Goal: Task Accomplishment & Management: Manage account settings

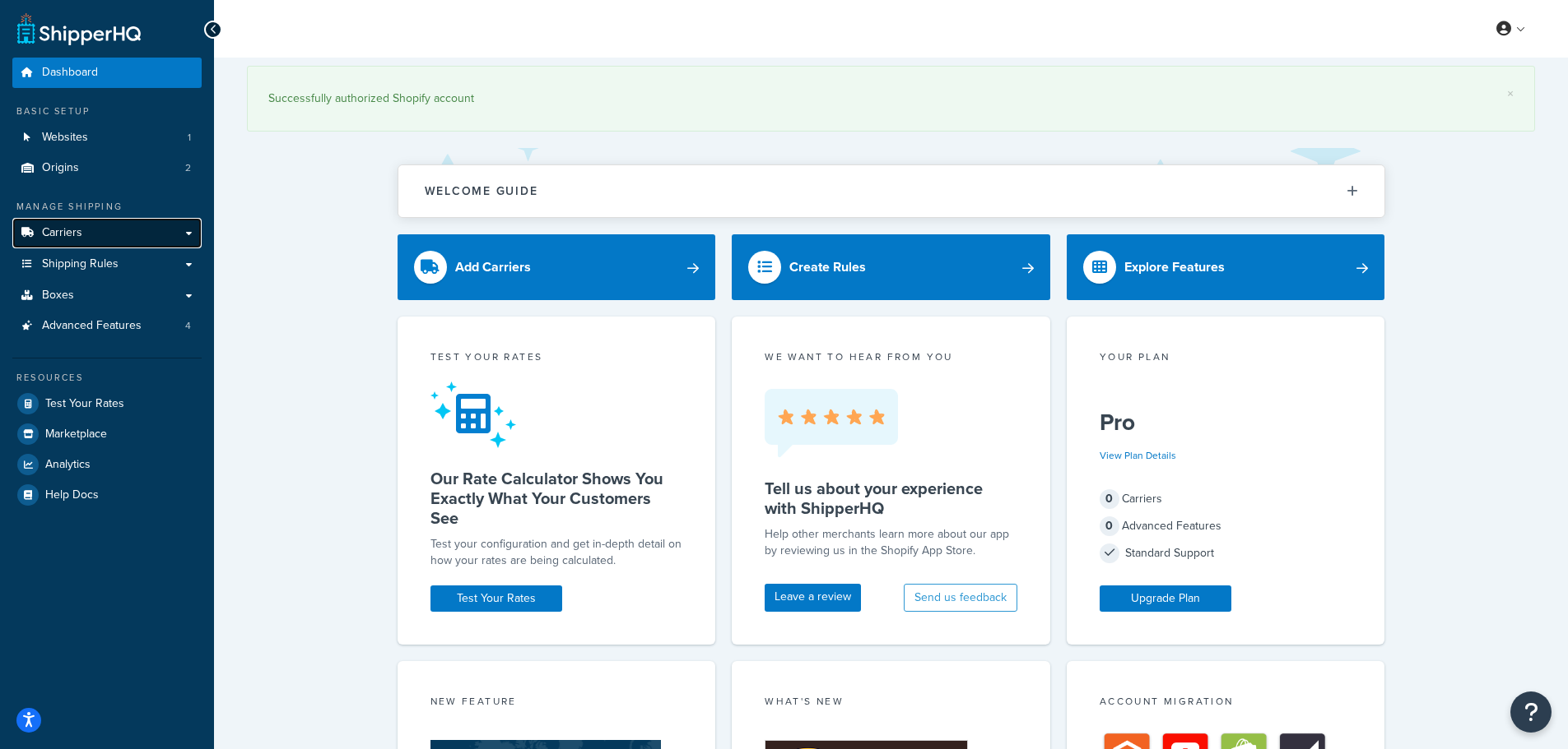
click at [123, 231] on link "Carriers" at bounding box center [107, 233] width 189 height 30
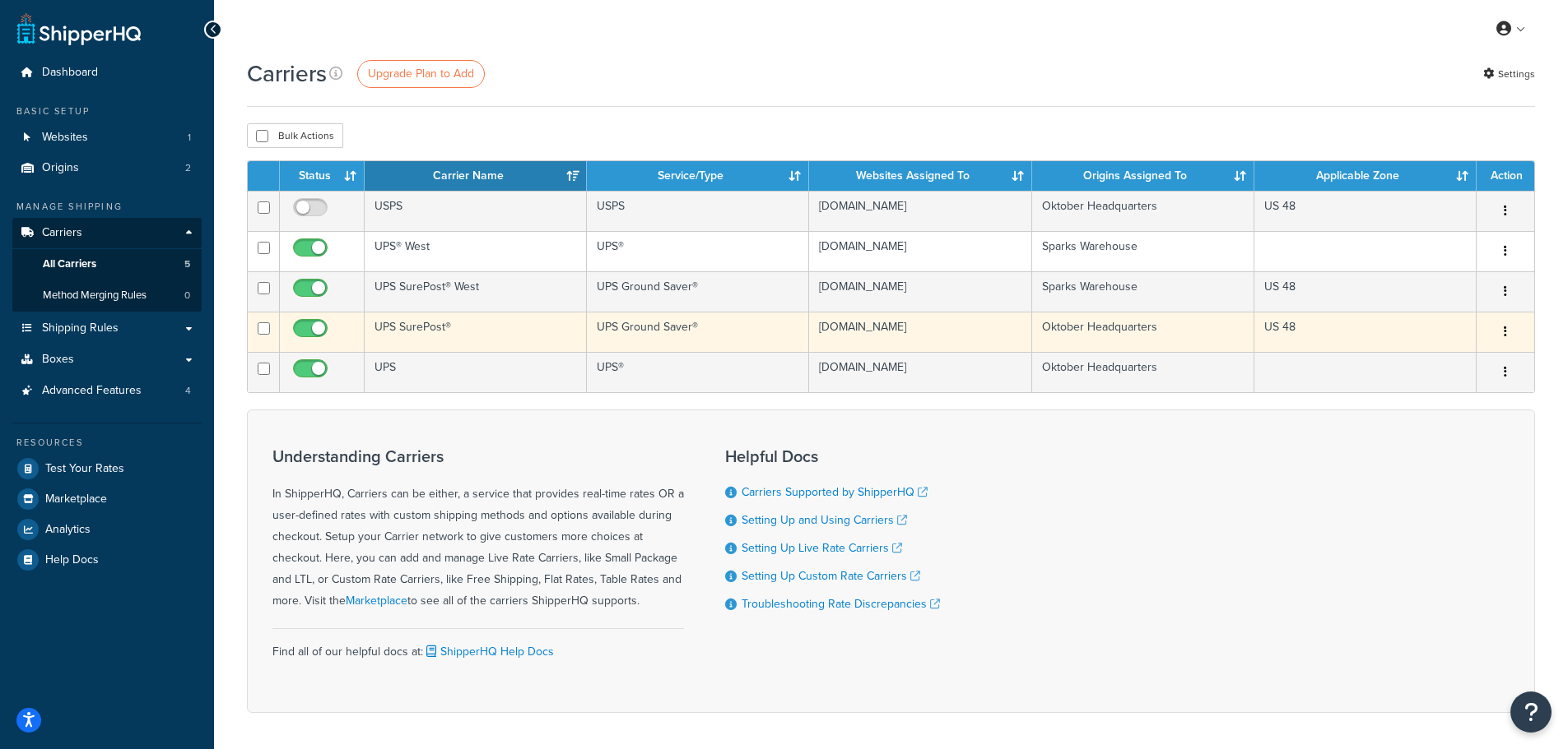
click at [1110, 331] on td "Oktober Headquarters" at bounding box center [1142, 332] width 222 height 40
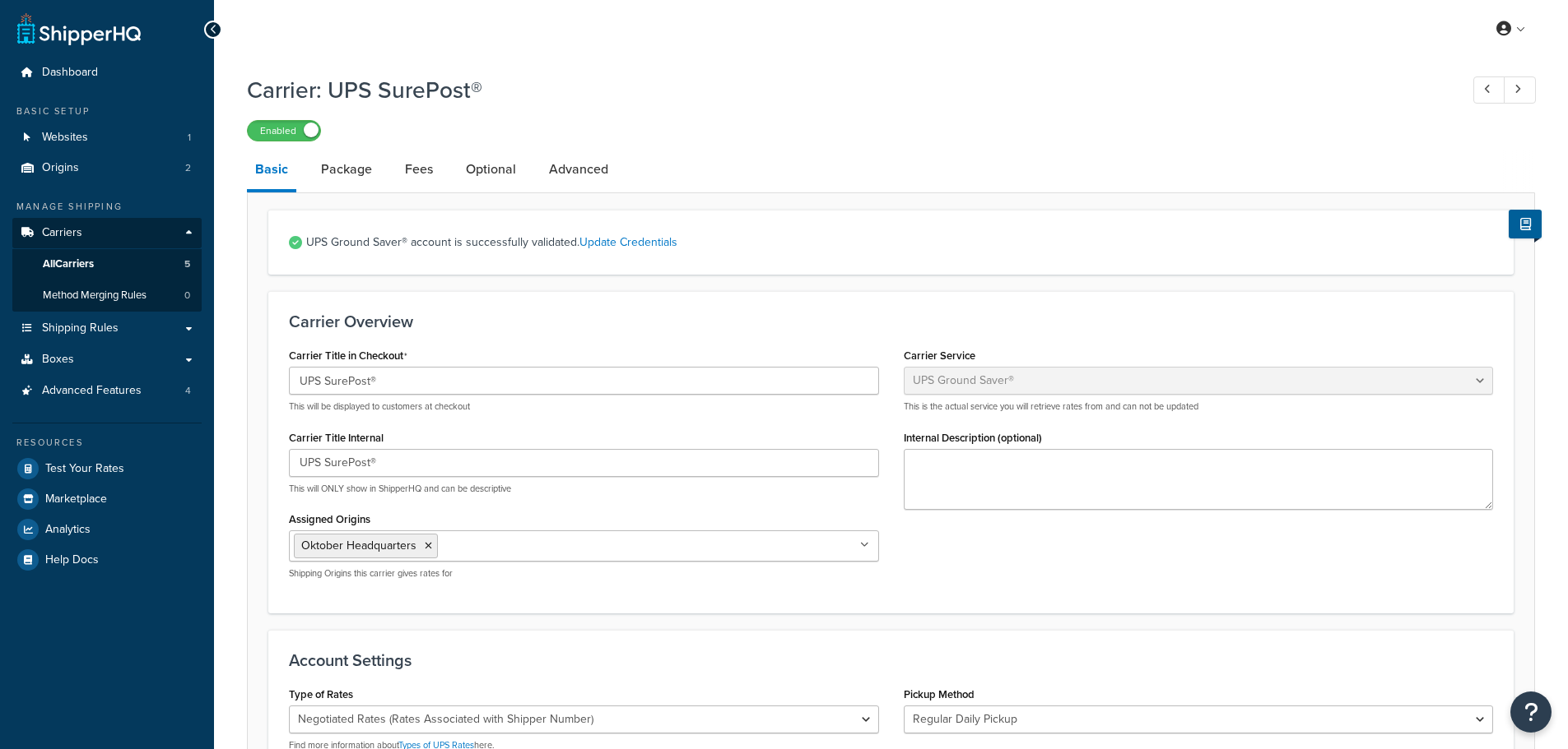
select select "surePost"
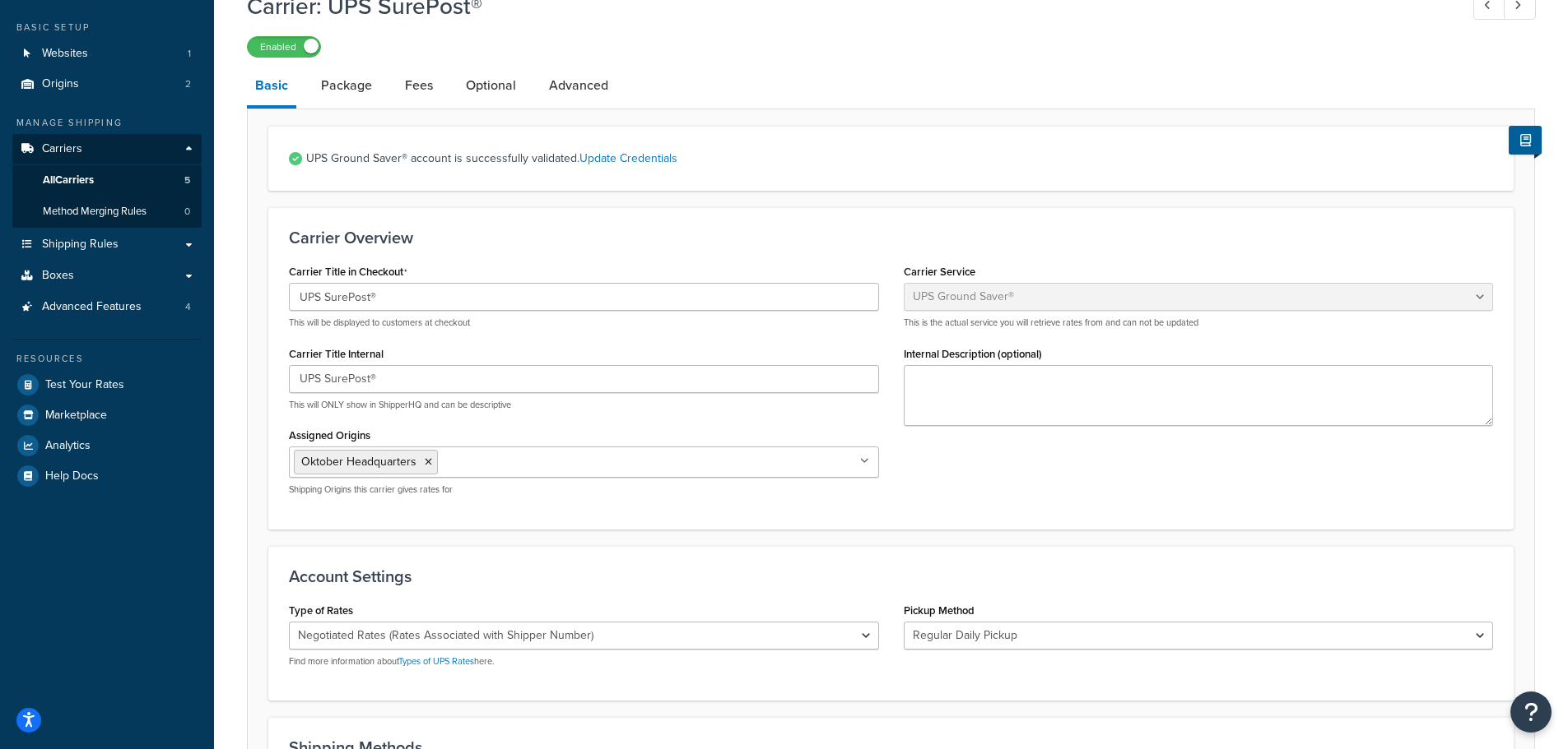
scroll to position [82, 0]
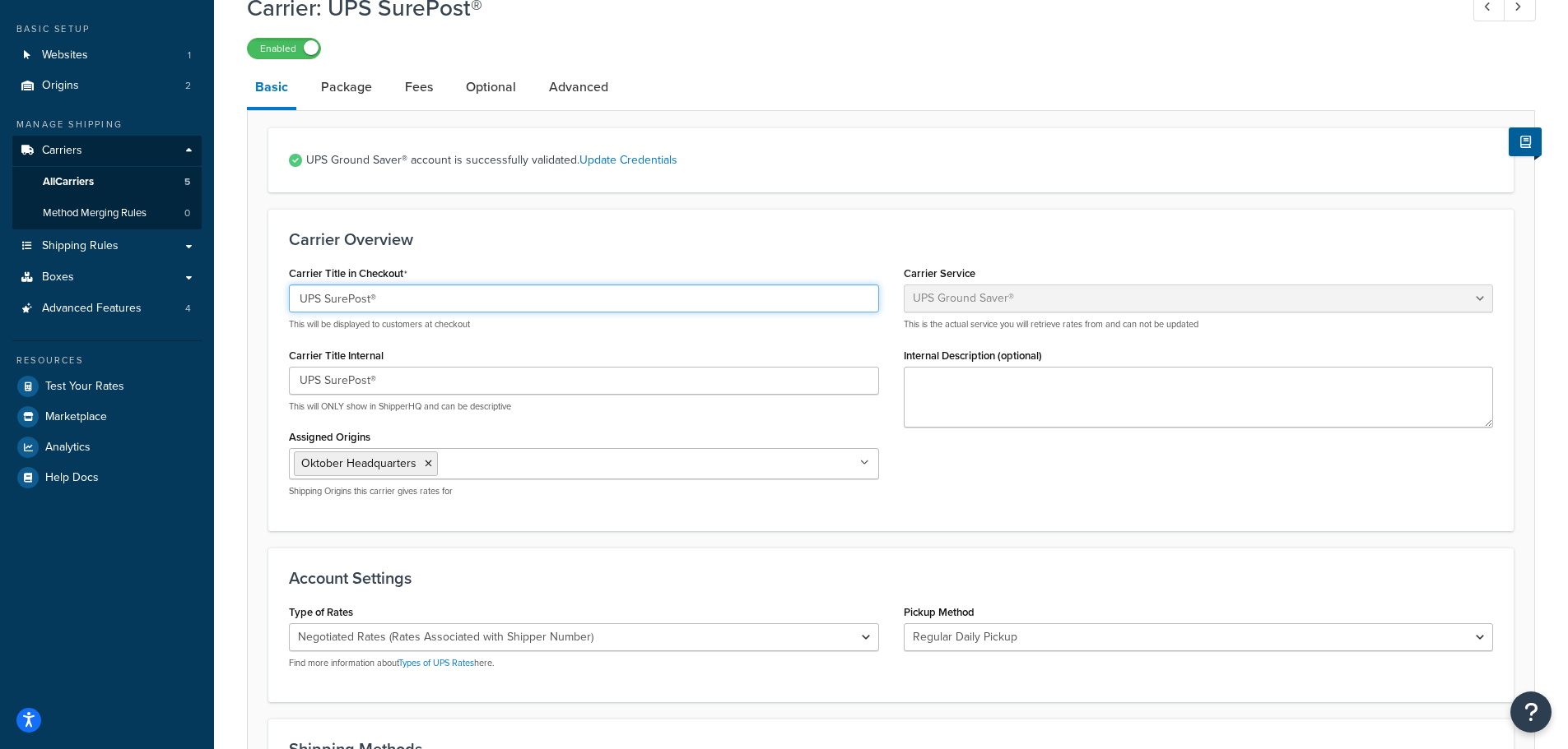
drag, startPoint x: 369, startPoint y: 301, endPoint x: 325, endPoint y: 303, distance: 44.0
click at [325, 303] on input "UPS SurePost®" at bounding box center [583, 299] width 590 height 28
click at [377, 299] on input "UPS Ground Ssa®" at bounding box center [583, 299] width 590 height 28
drag, startPoint x: 392, startPoint y: 299, endPoint x: 264, endPoint y: 306, distance: 128.2
click at [264, 306] on form "UPS Ground Saver® account is successfully validated. Update Credentials Carrier…" at bounding box center [890, 689] width 1286 height 1124
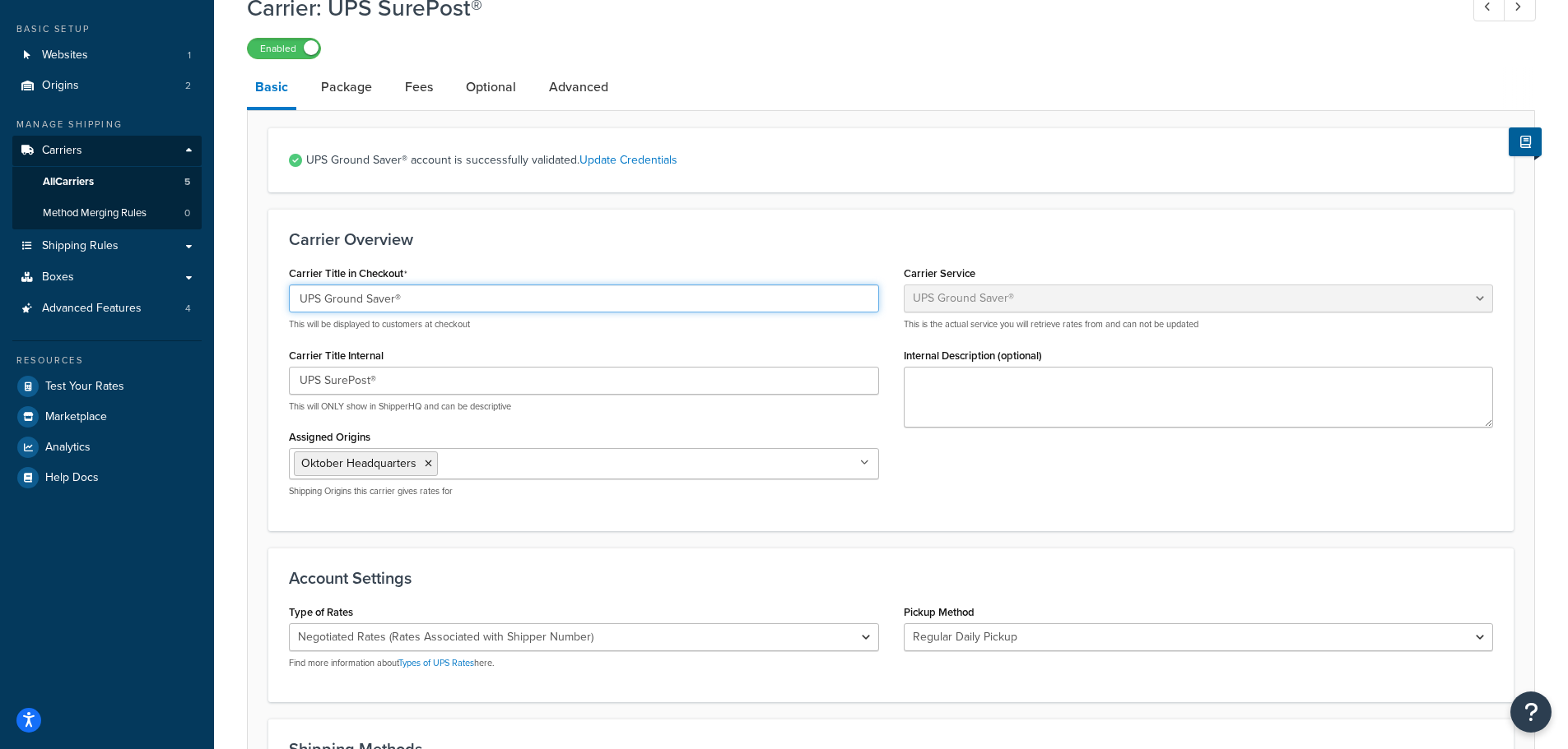
drag, startPoint x: 427, startPoint y: 299, endPoint x: 232, endPoint y: 300, distance: 195.0
click at [232, 300] on div "Carrier: UPS SurePost® Enabled Basic Package Fees Optional Advanced UPS Ground …" at bounding box center [890, 638] width 1353 height 1311
type input "UPS Ground Saver®"
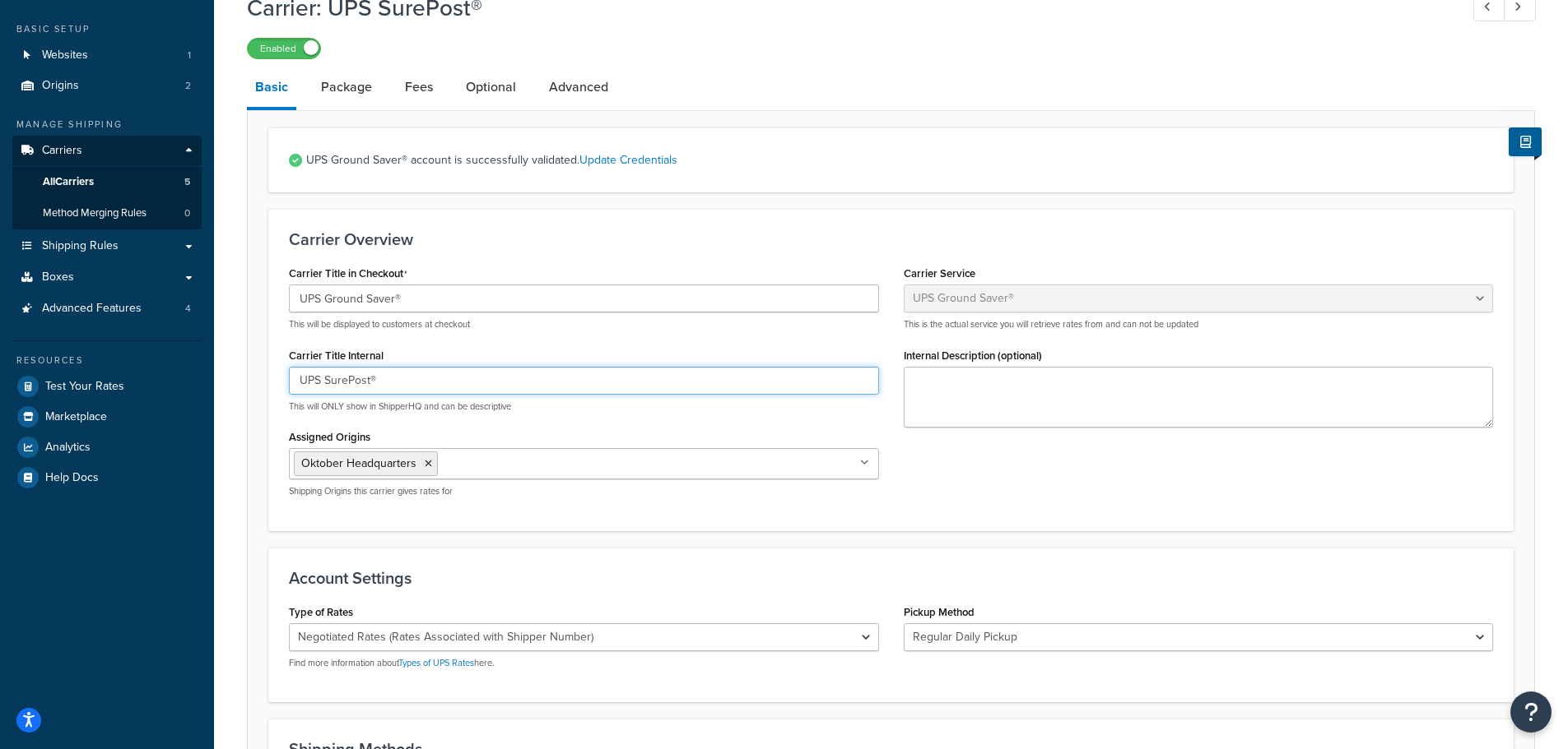
drag, startPoint x: 423, startPoint y: 374, endPoint x: 172, endPoint y: 367, distance: 251.1
click at [172, 367] on div "Dashboard Basic Setup Websites 1 Origins 2 Manage Shipping Carriers Carriers Al…" at bounding box center [784, 626] width 1568 height 1417
paste input "Ground Saver"
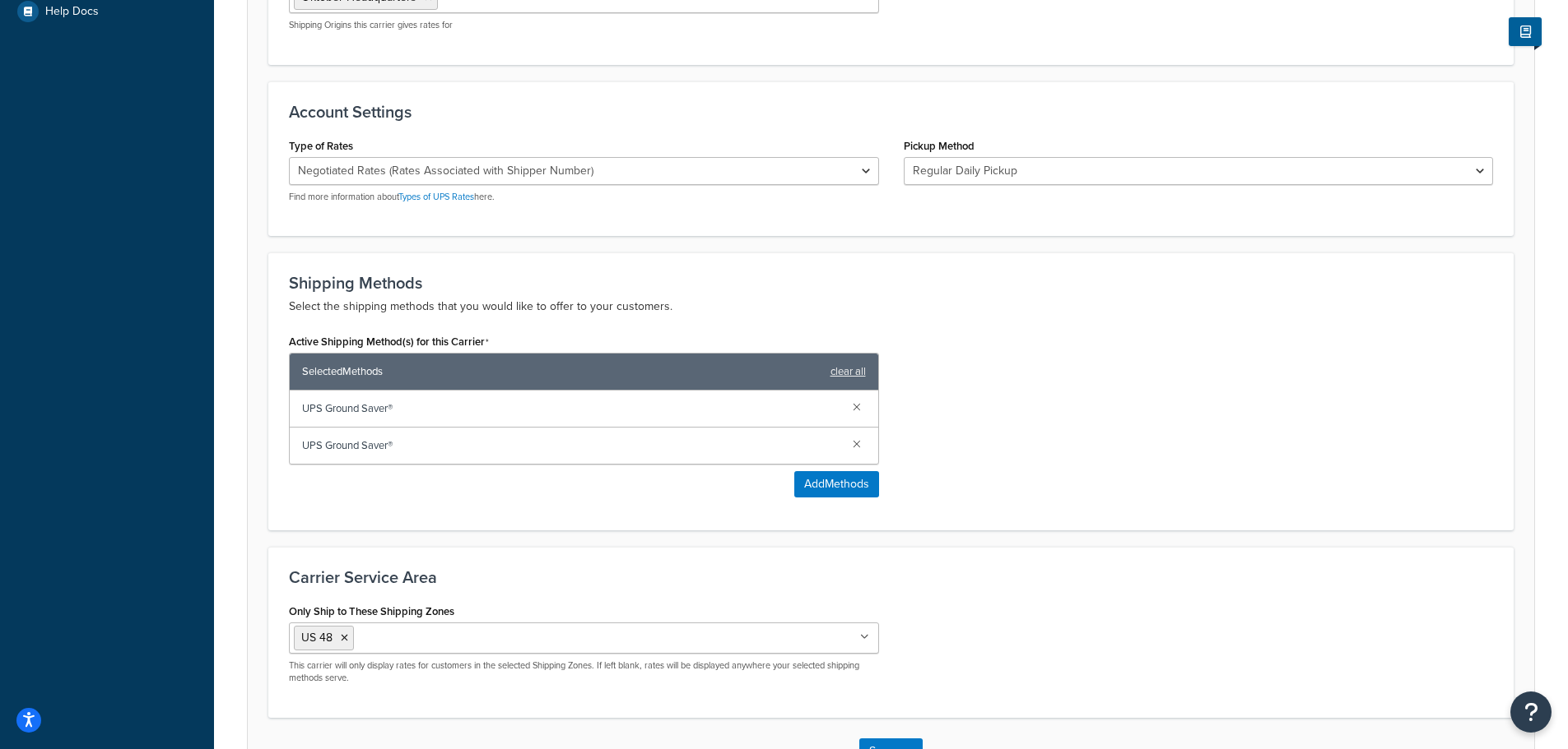
scroll to position [658, 0]
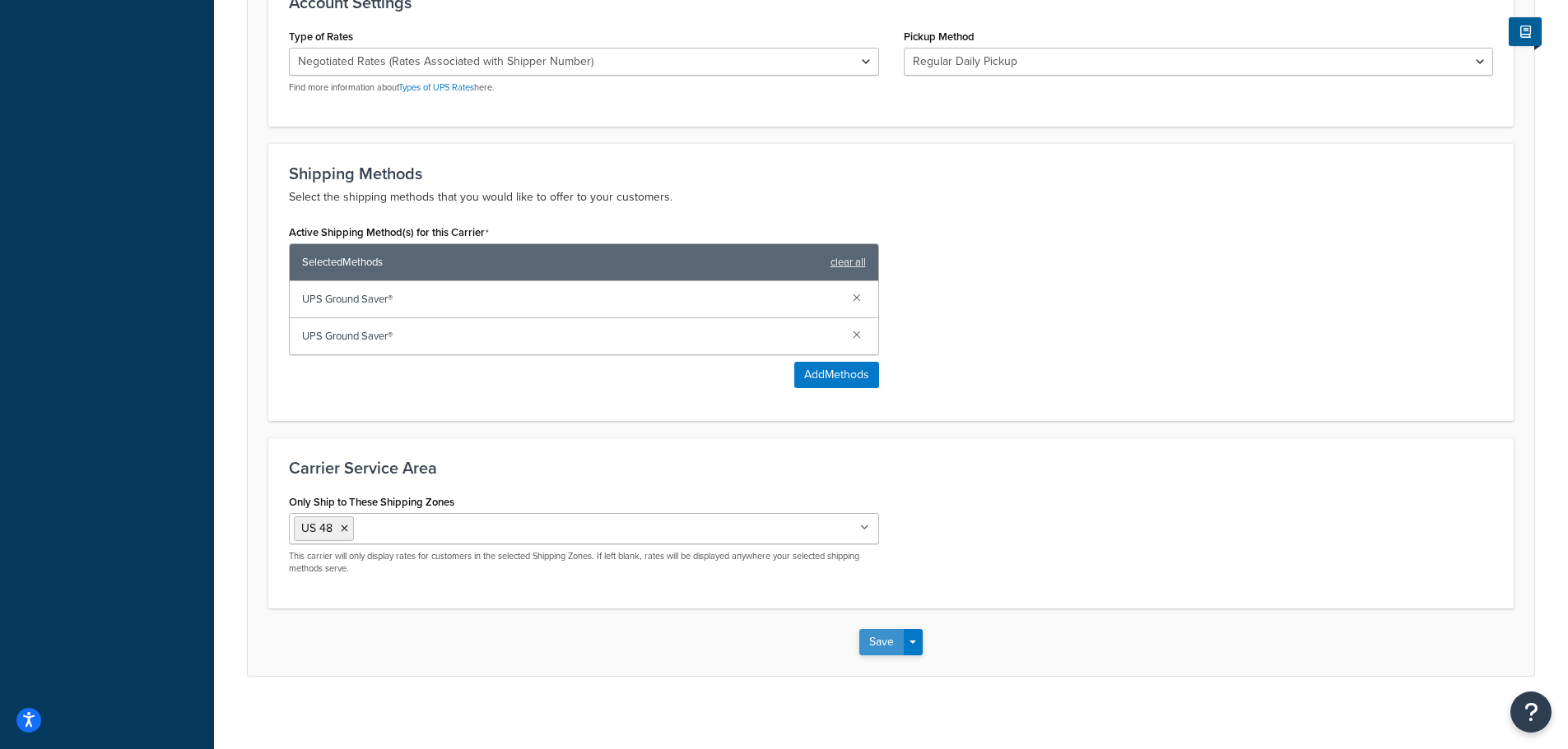
type input "UPS Ground Saver®"
click at [882, 637] on button "Save" at bounding box center [881, 642] width 44 height 26
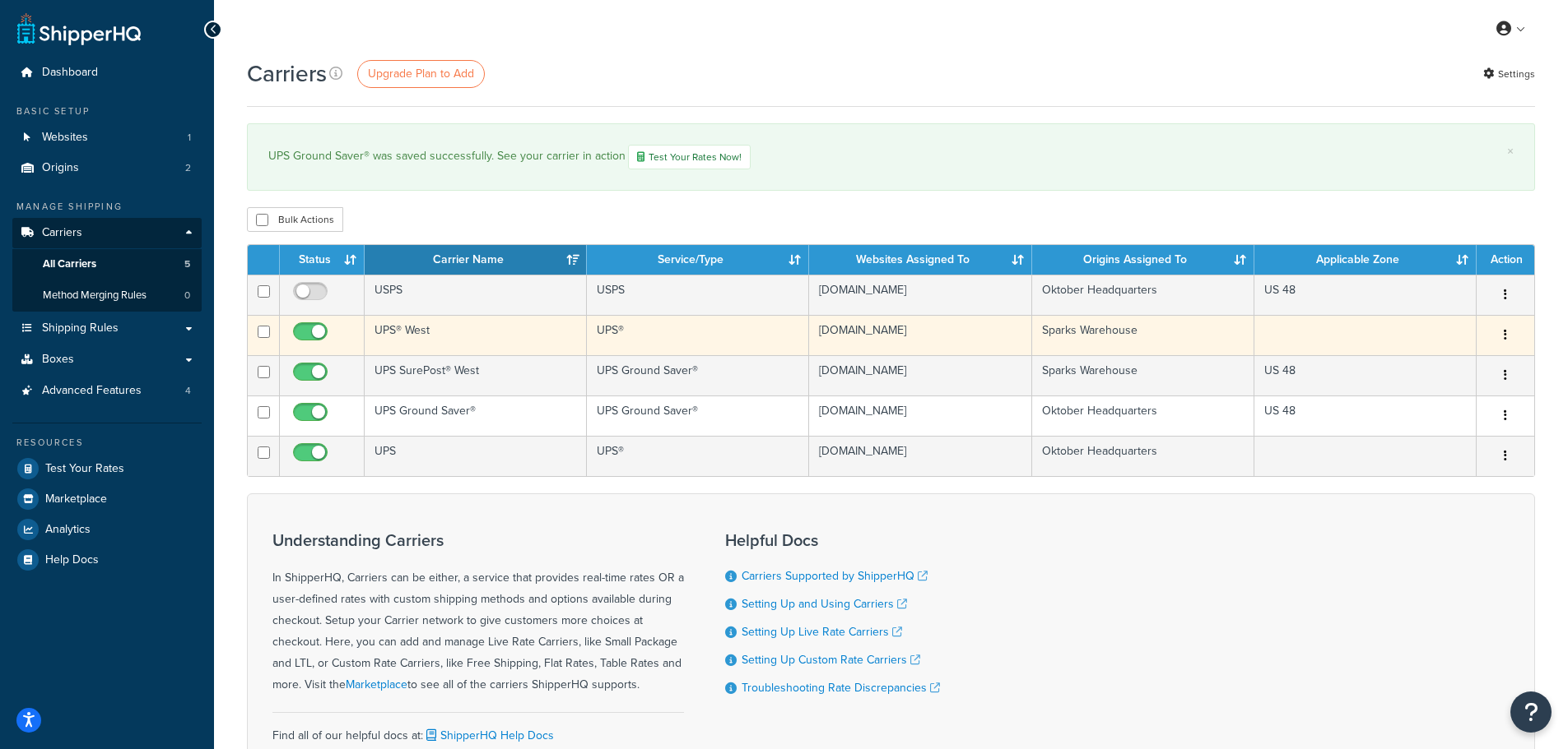
click at [460, 339] on td "UPS® West" at bounding box center [475, 335] width 222 height 40
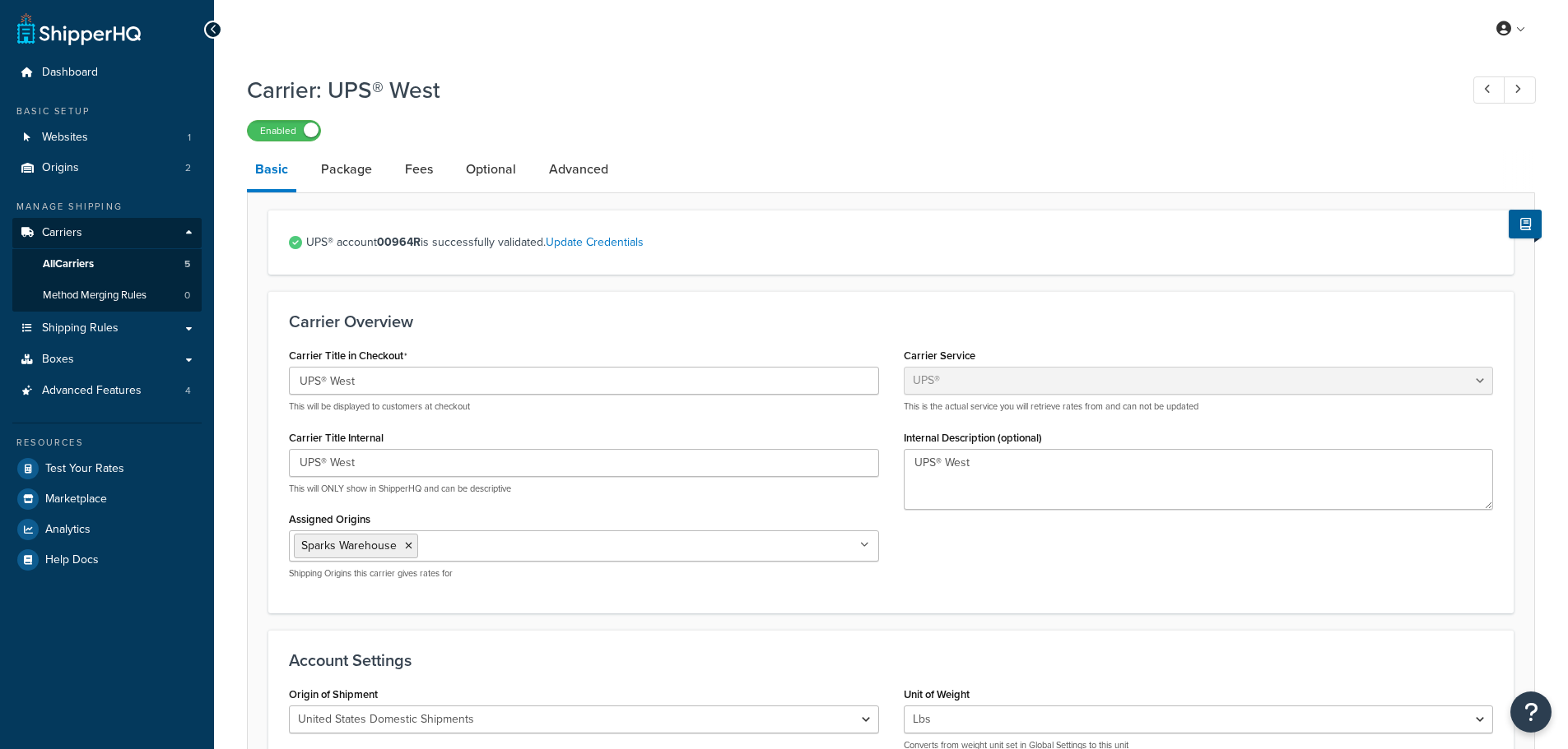
select select "ups"
click at [122, 262] on link "All Carriers 5" at bounding box center [107, 264] width 189 height 30
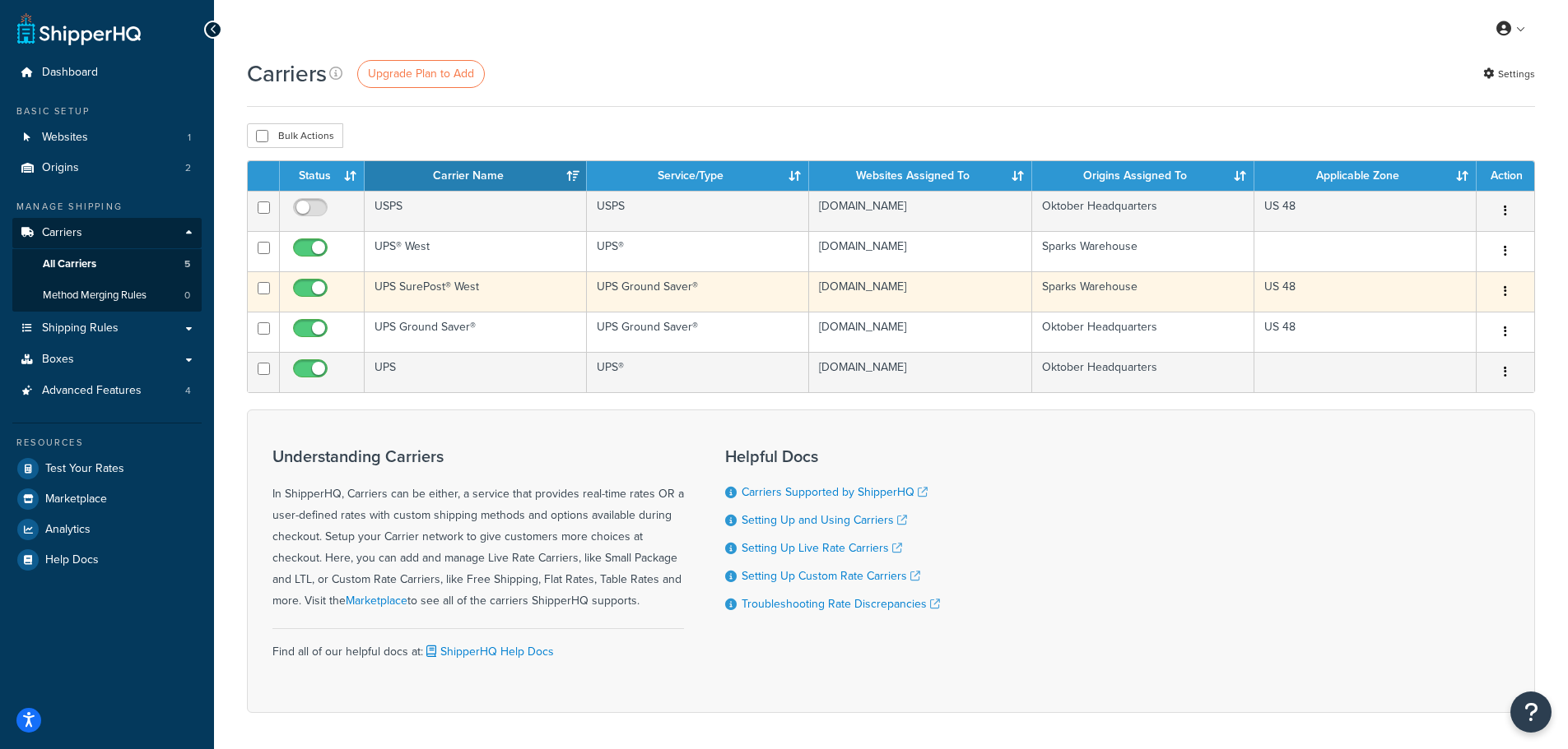
click at [485, 293] on td "UPS SurePost® West" at bounding box center [475, 292] width 222 height 40
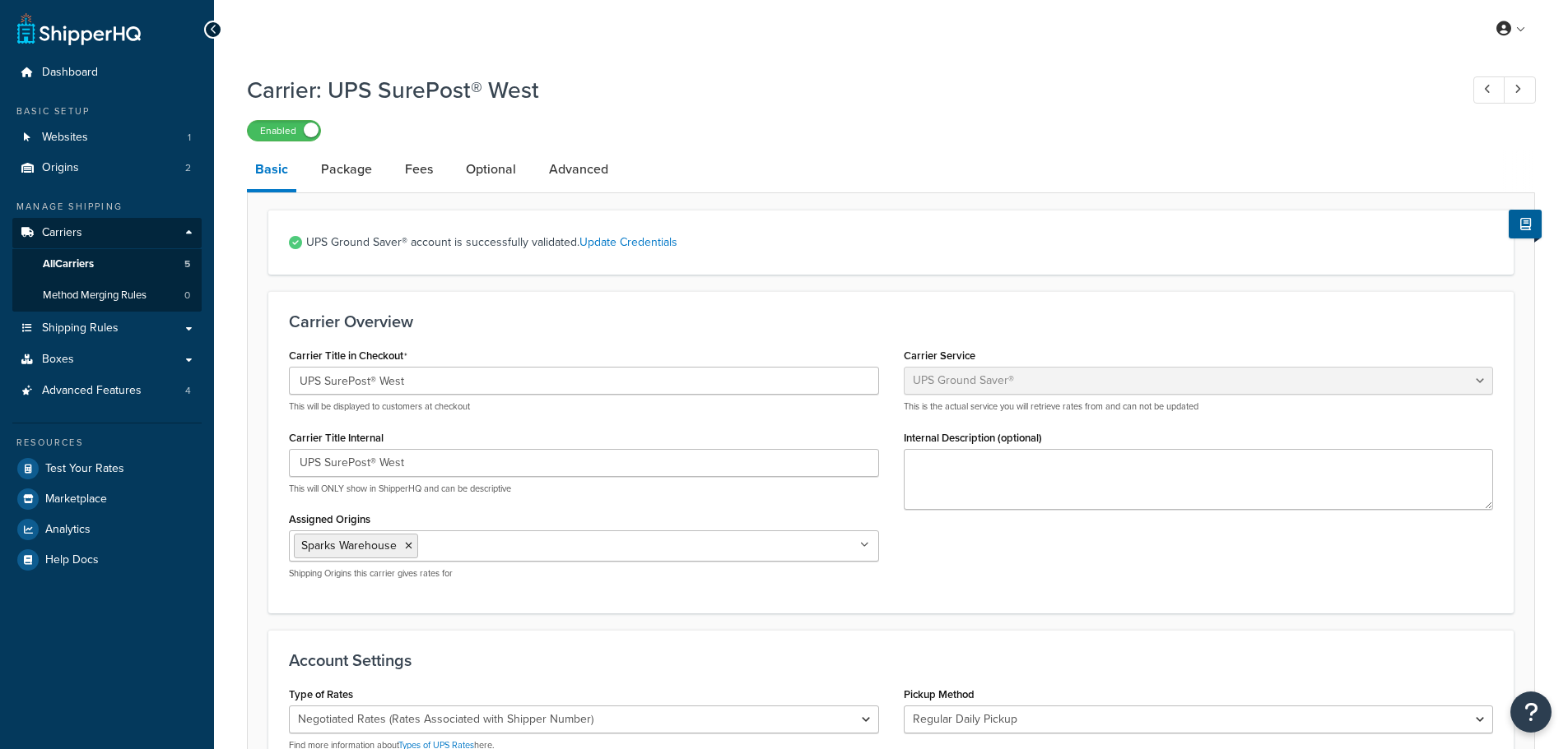
select select "surePost"
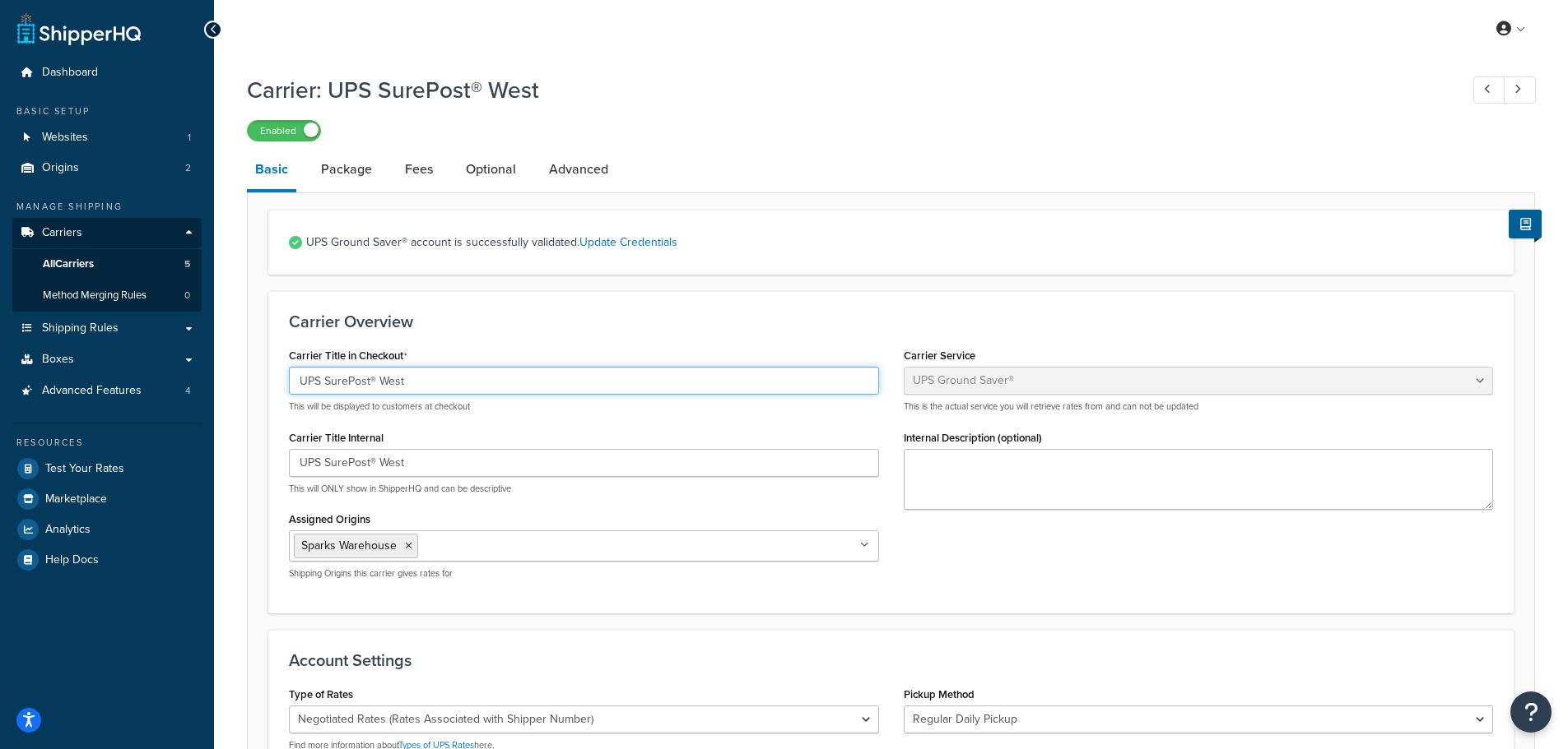
click at [361, 381] on input "UPS SurePost® West" at bounding box center [583, 381] width 590 height 28
drag, startPoint x: 375, startPoint y: 379, endPoint x: 279, endPoint y: 382, distance: 96.0
click at [279, 382] on div "Carrier Title in Checkout UPS SurePost® West This will be displayed to customer…" at bounding box center [583, 468] width 614 height 248
paste input "Ground Saver"
type input "UPS Ground Saver® West"
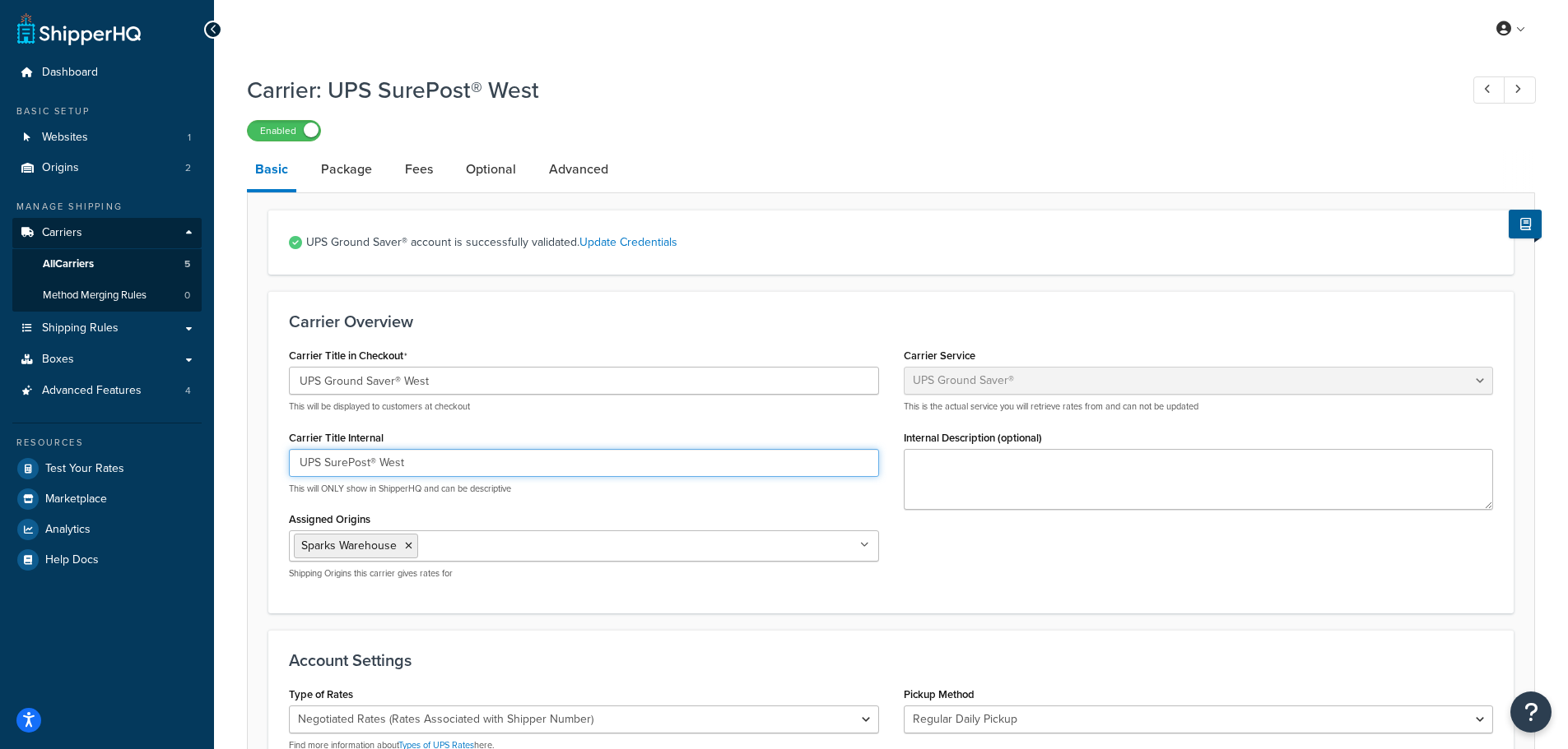
drag, startPoint x: 375, startPoint y: 462, endPoint x: 275, endPoint y: 465, distance: 100.0
click at [275, 467] on div "Carrier Overview Carrier Title in Checkout UPS Ground Saver® West This will be …" at bounding box center [891, 452] width 1245 height 322
paste input "Ground Saver"
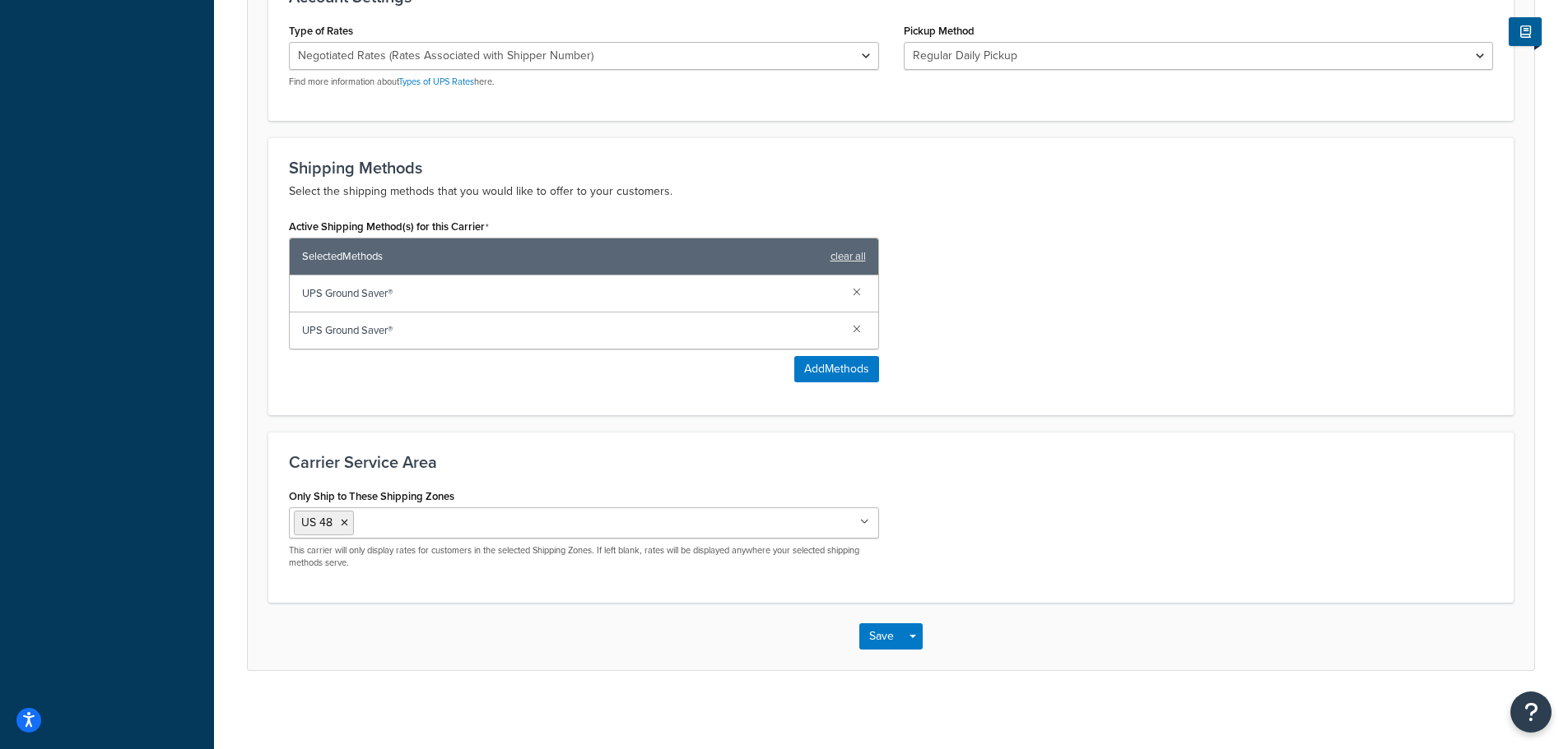
scroll to position [667, 0]
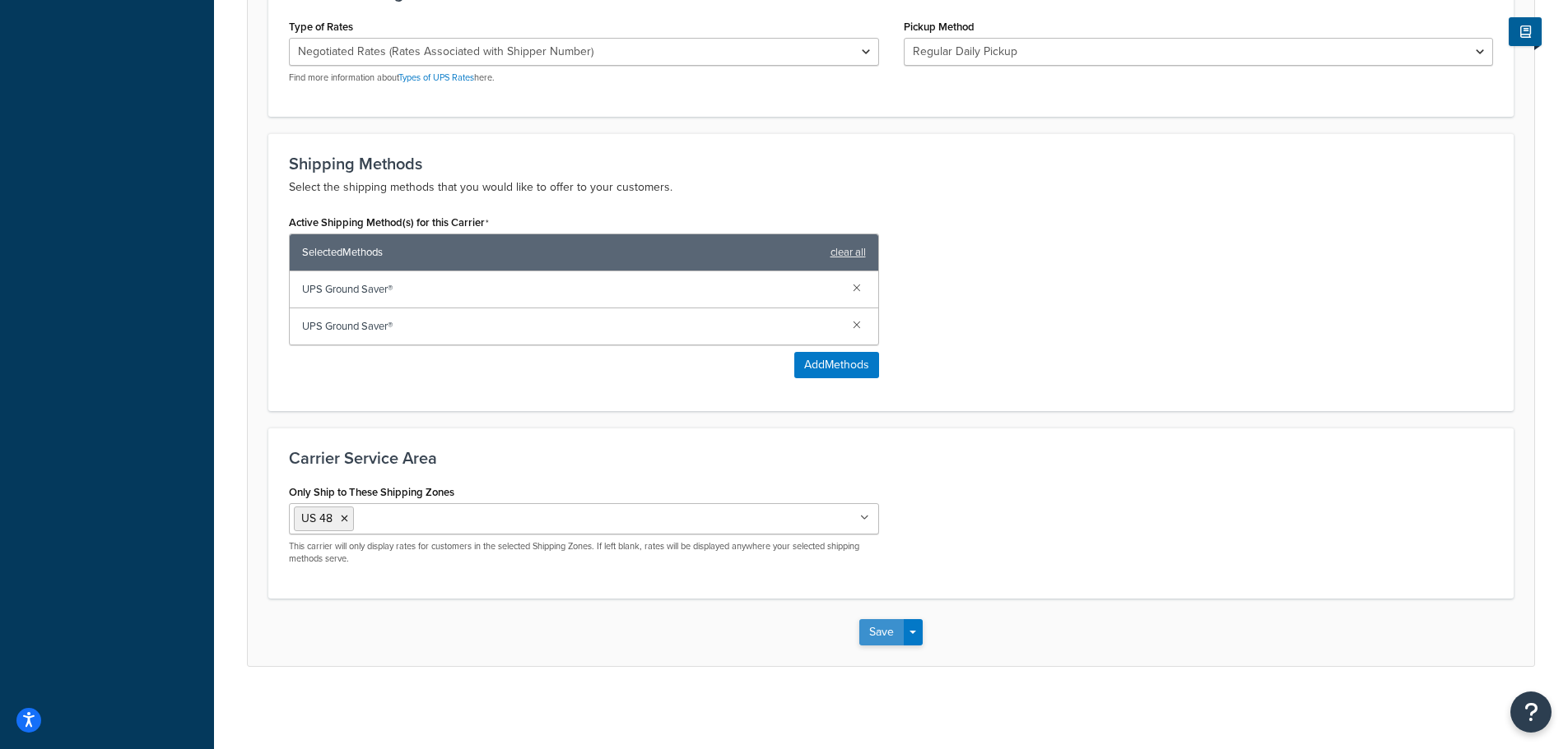
type input "UPS Ground Saver® West"
drag, startPoint x: 877, startPoint y: 635, endPoint x: 789, endPoint y: 624, distance: 88.7
click at [878, 635] on button "Save" at bounding box center [881, 633] width 44 height 26
